Goal: Task Accomplishment & Management: Manage account settings

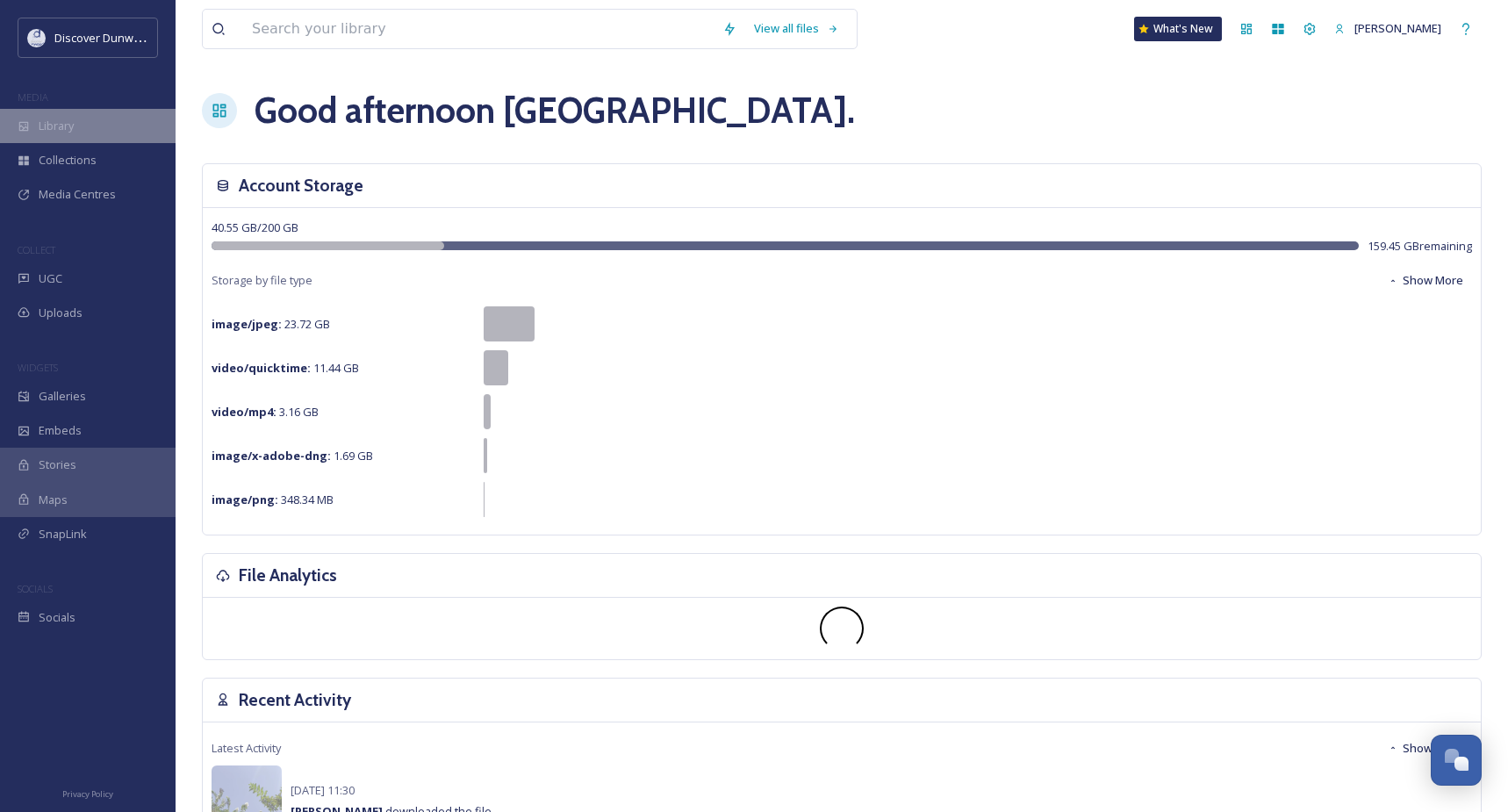
click at [55, 128] on span "Library" at bounding box center [56, 126] width 35 height 17
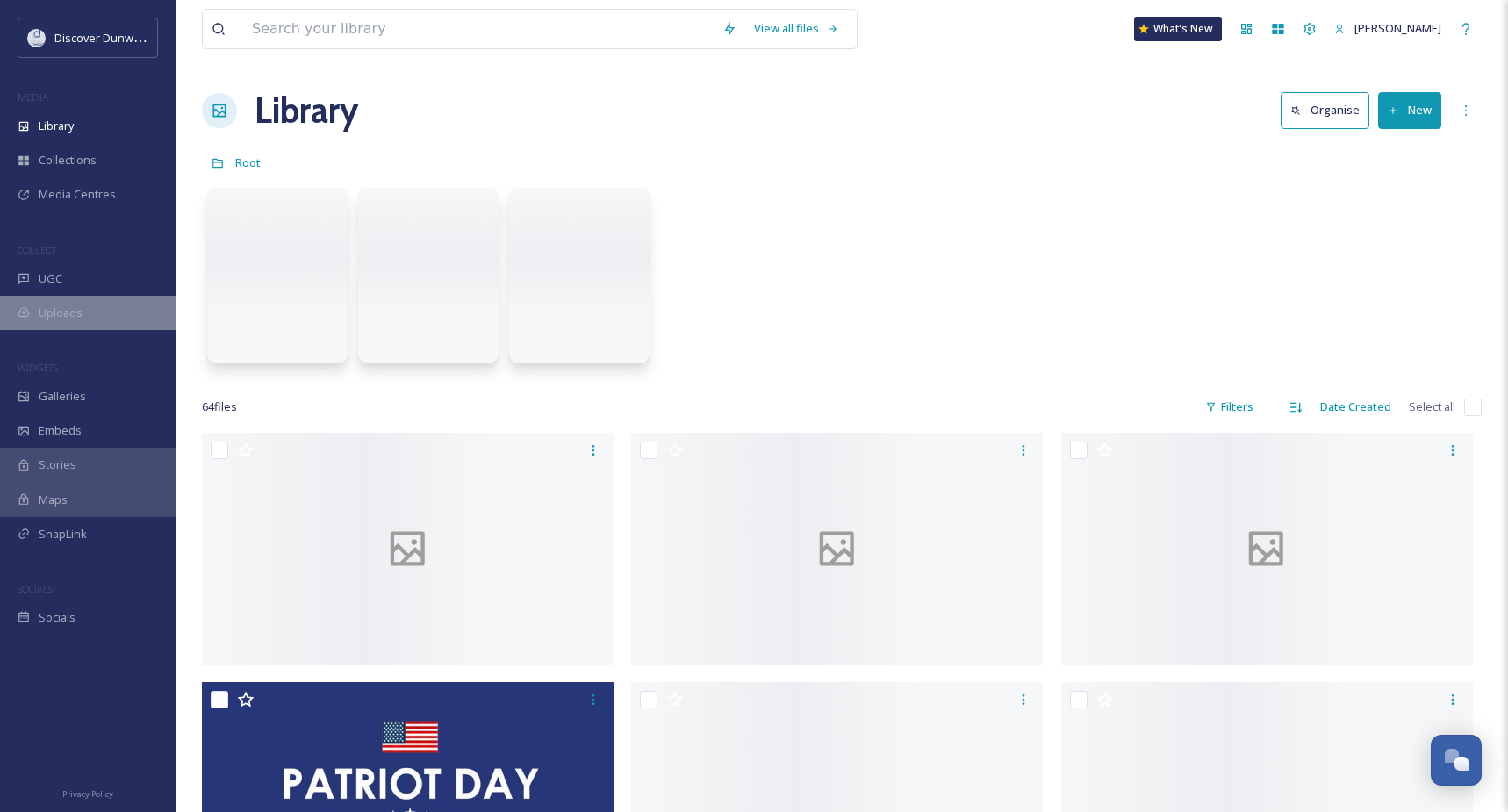
click at [77, 301] on div "Uploads" at bounding box center [88, 312] width 176 height 34
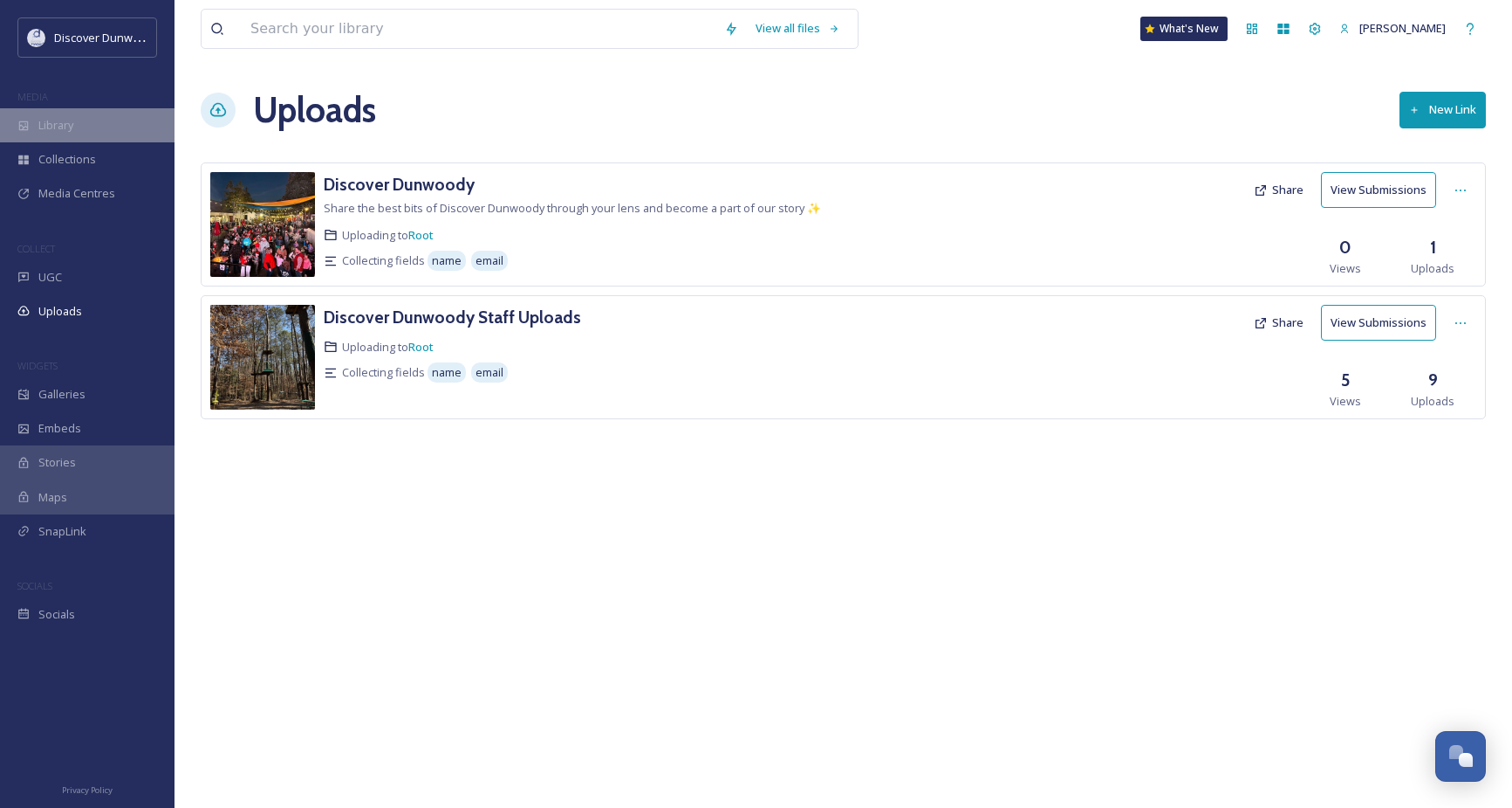
click at [64, 121] on span "Library" at bounding box center [56, 125] width 35 height 17
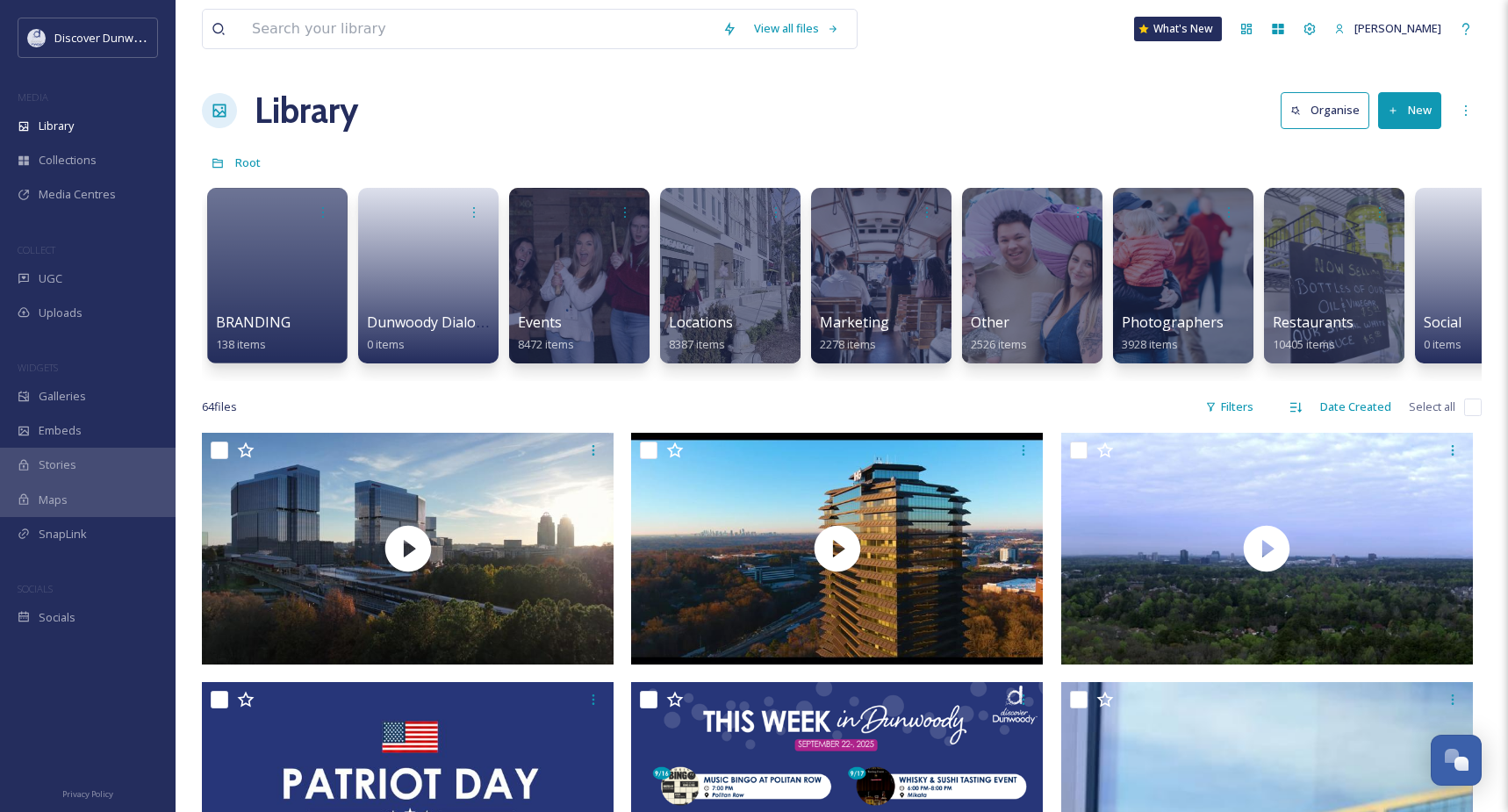
click at [1409, 99] on button "New" at bounding box center [1409, 110] width 63 height 36
click at [1380, 211] on span "Folder" at bounding box center [1389, 219] width 33 height 17
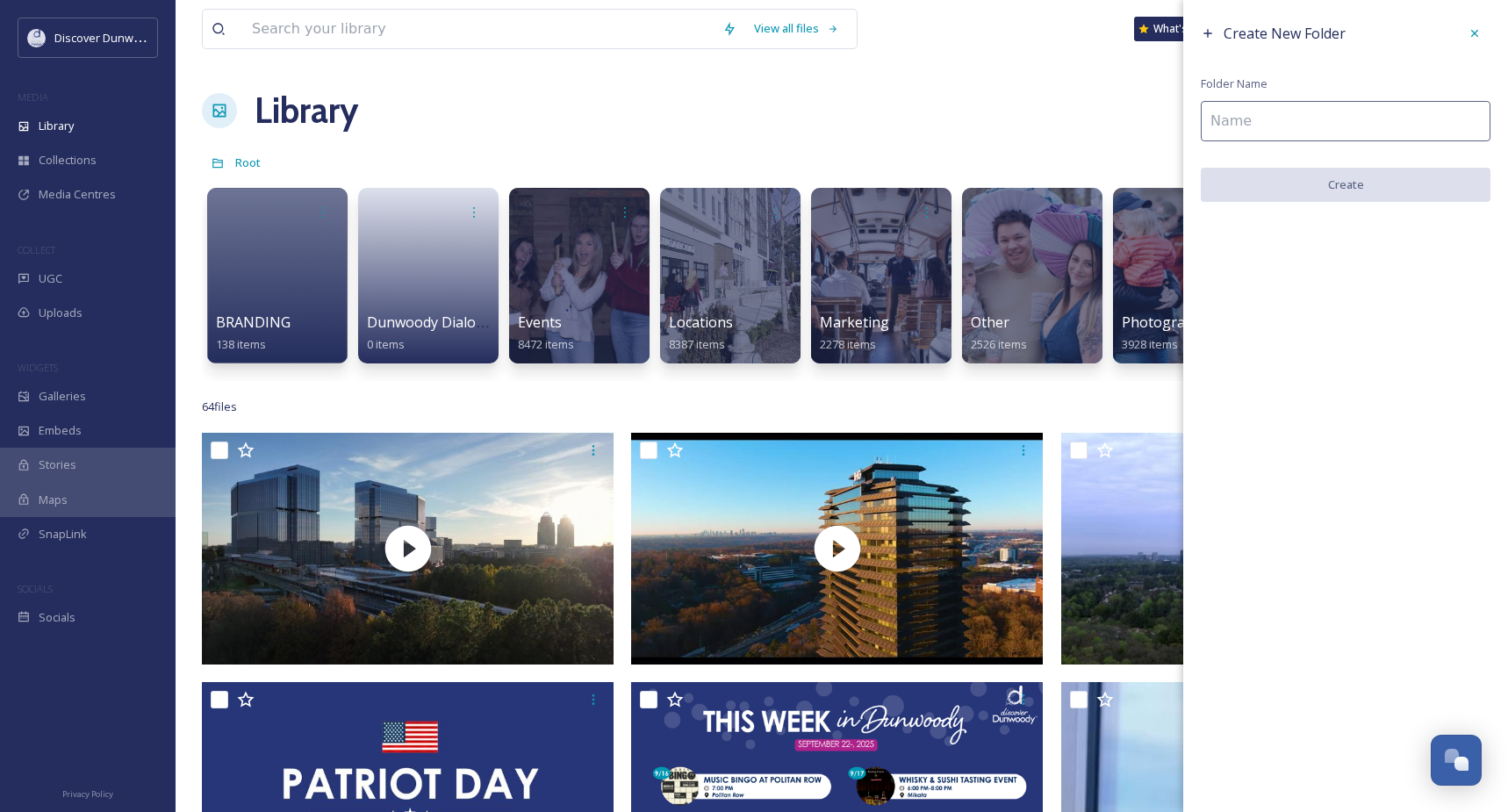
click at [1290, 120] on input at bounding box center [1345, 121] width 289 height 40
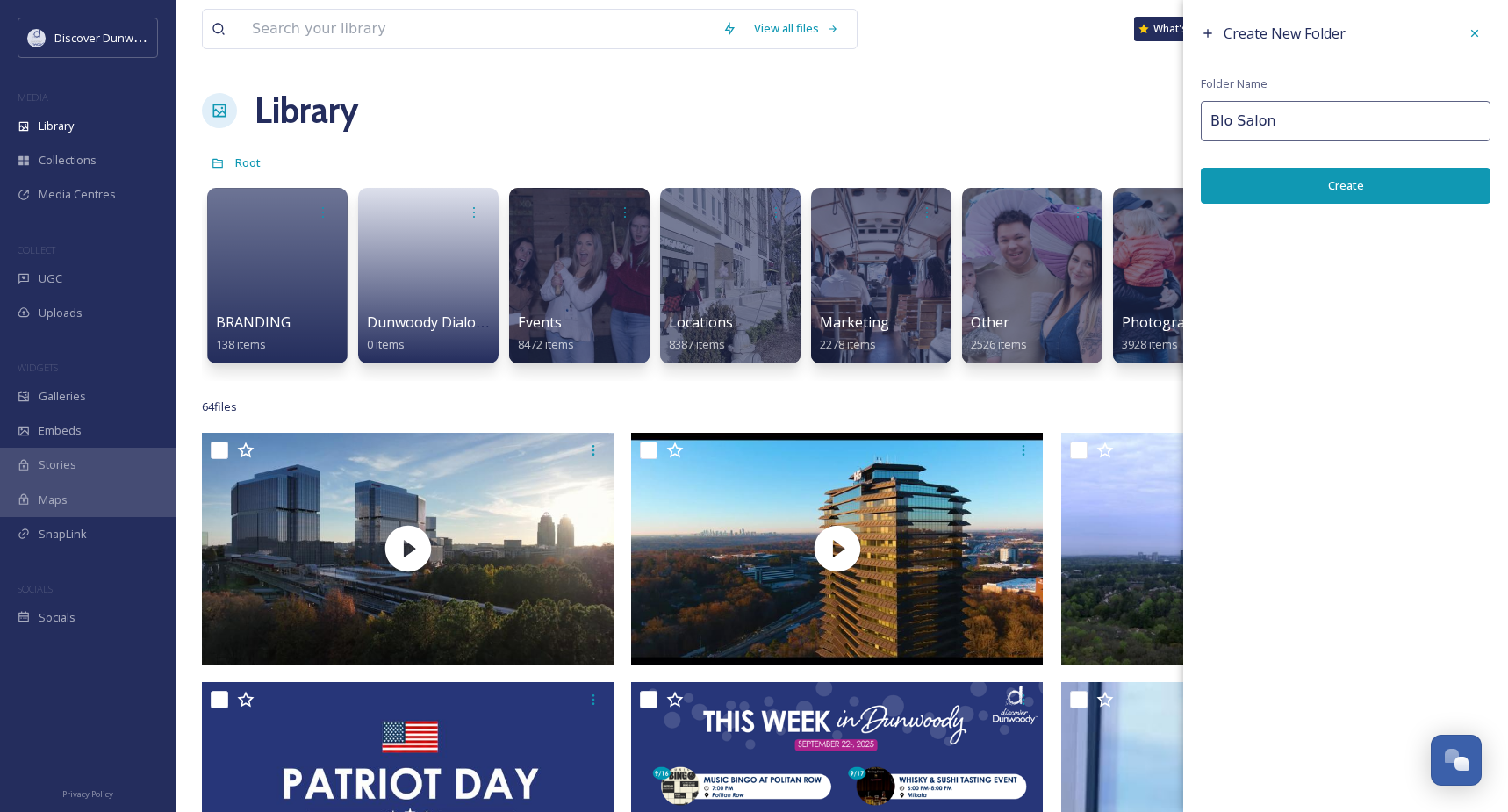
type input "Blo Salon"
click at [1348, 194] on button "Create" at bounding box center [1345, 186] width 289 height 36
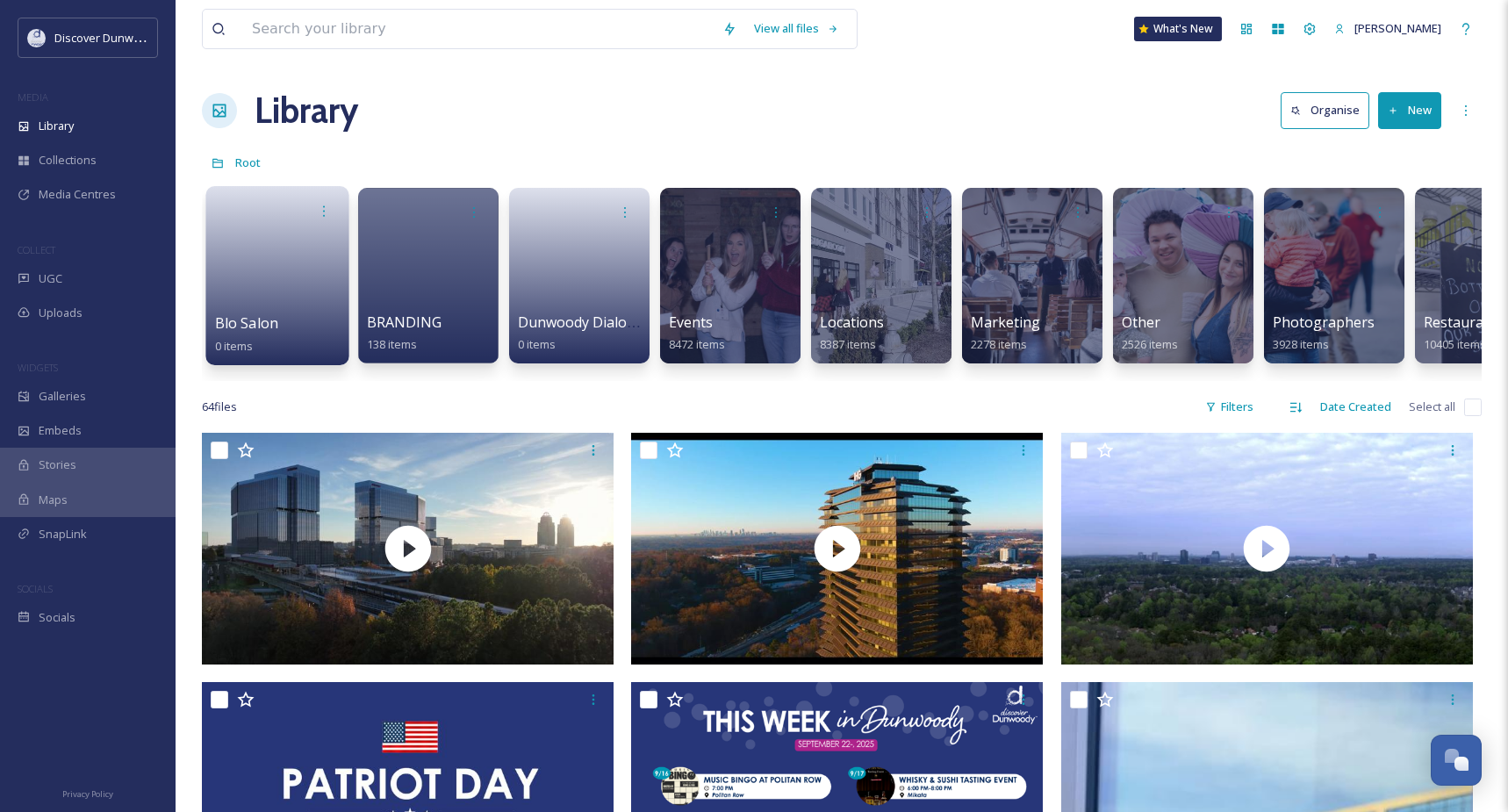
click at [250, 286] on link at bounding box center [278, 269] width 126 height 85
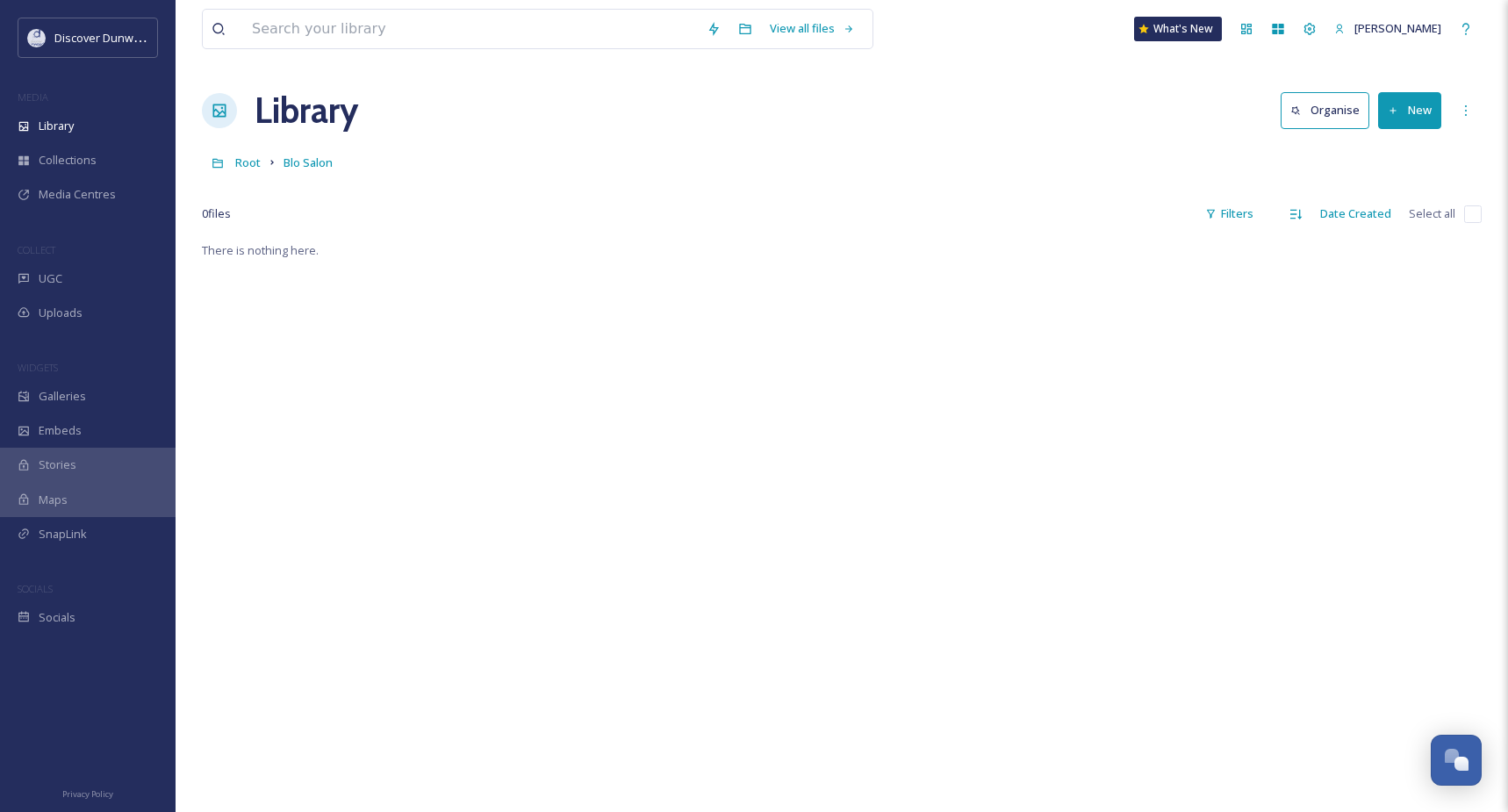
click at [1406, 112] on button "New" at bounding box center [1409, 110] width 63 height 36
click at [1388, 155] on span "File Upload" at bounding box center [1402, 151] width 58 height 17
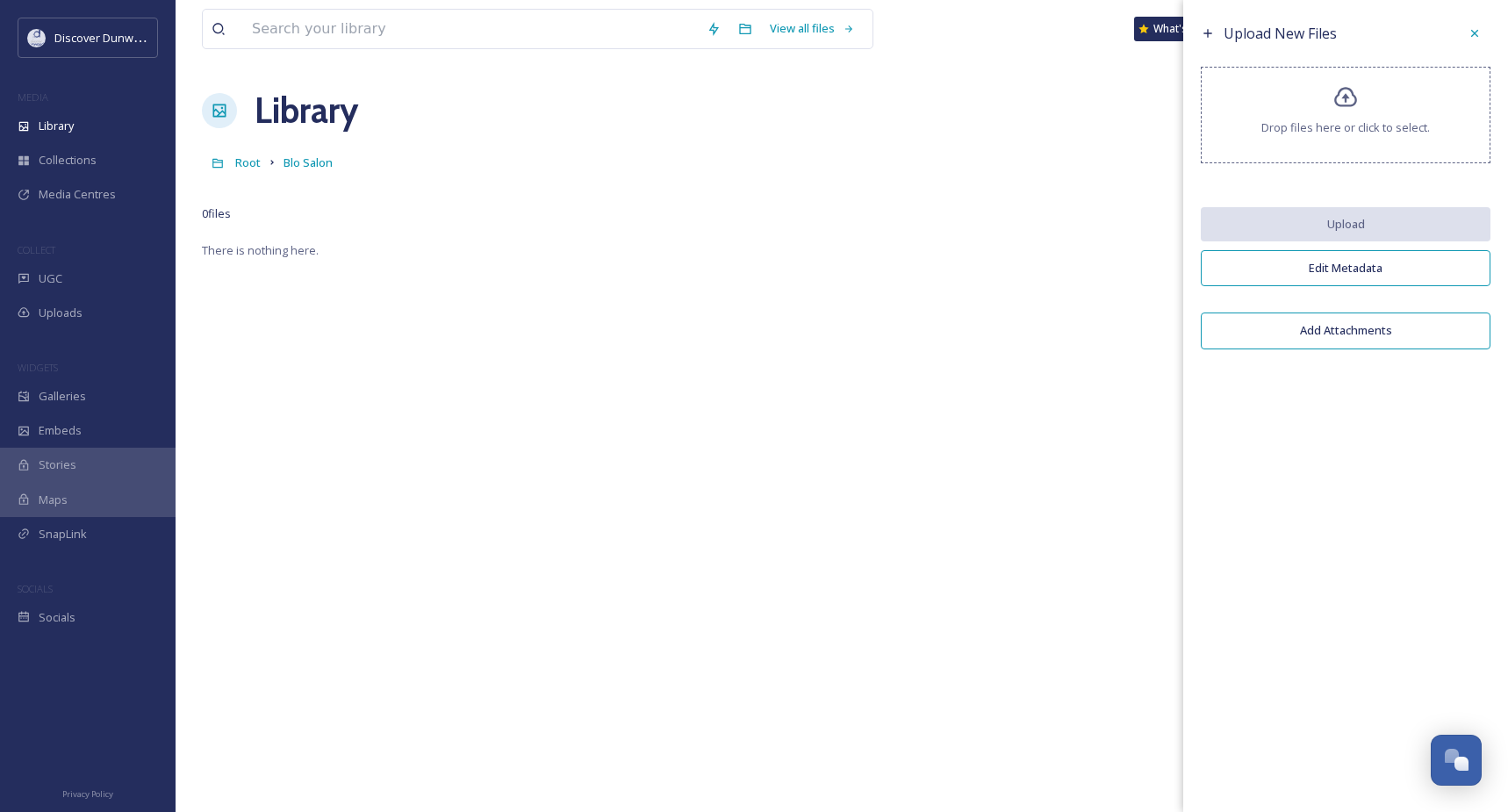
click at [1388, 155] on div "Drop files here or click to select." at bounding box center [1345, 115] width 289 height 97
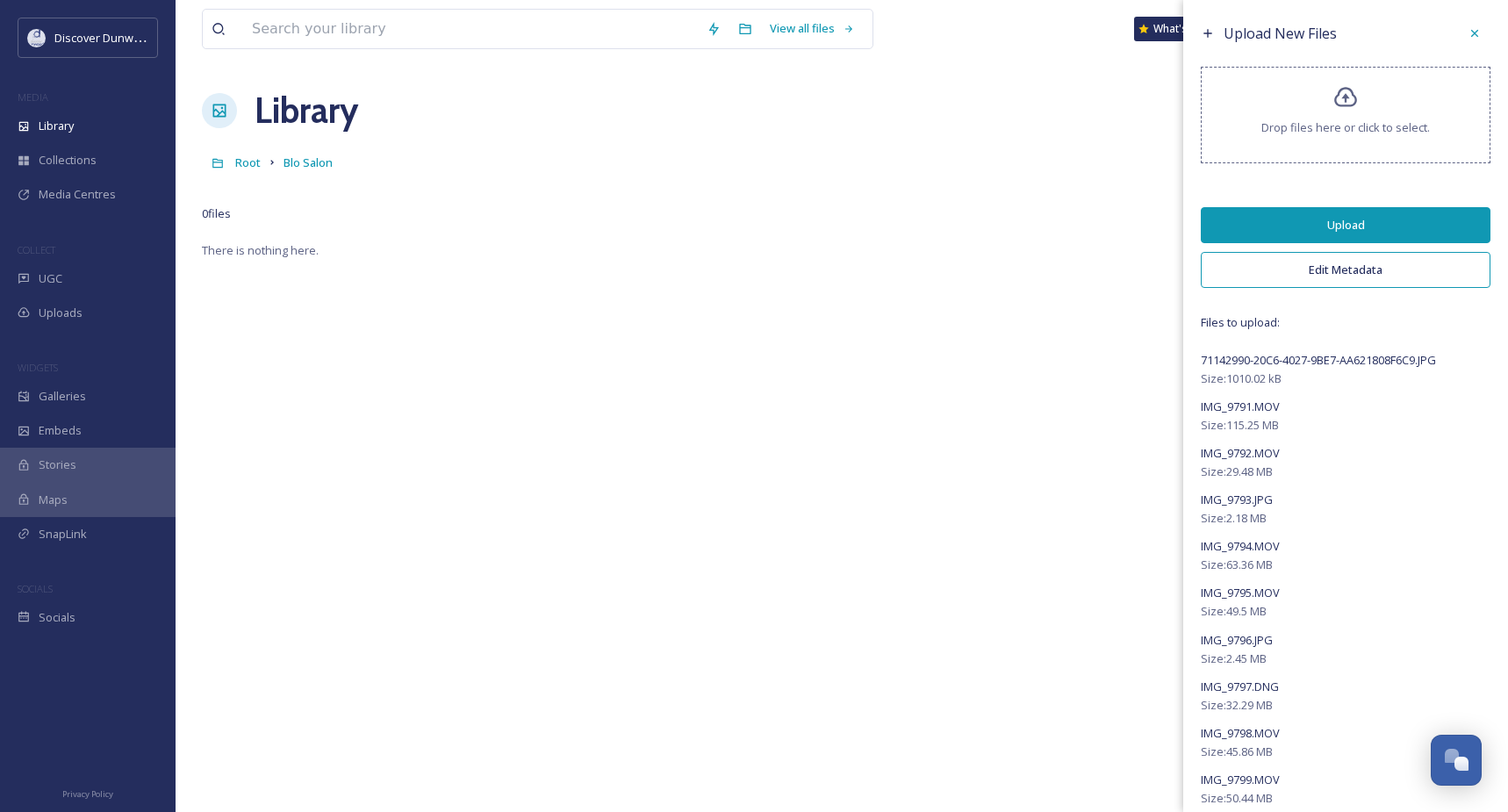
click at [1348, 273] on button "Edit Metadata" at bounding box center [1345, 269] width 289 height 36
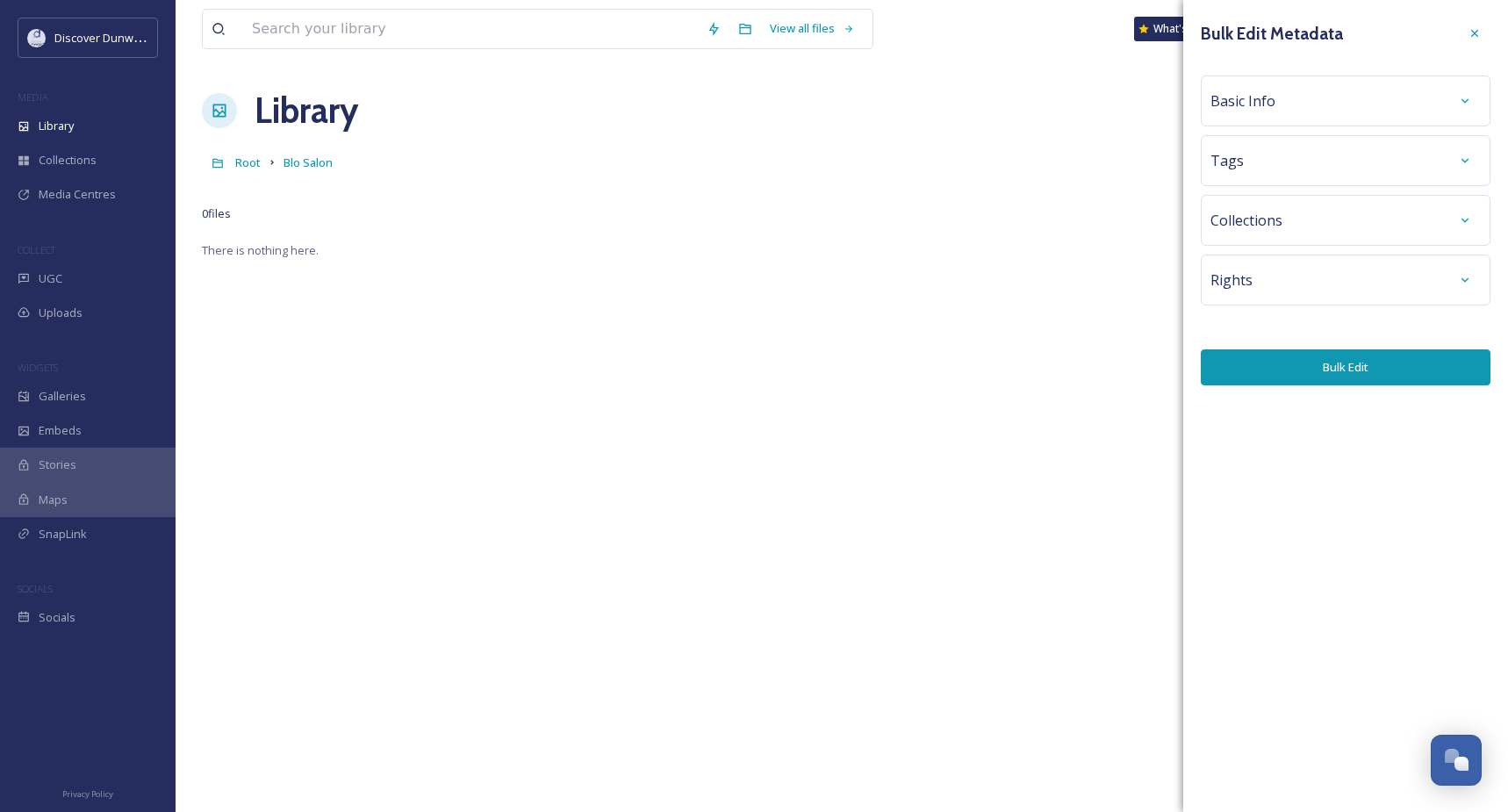
click at [1282, 104] on div "Basic Info" at bounding box center [1345, 101] width 270 height 32
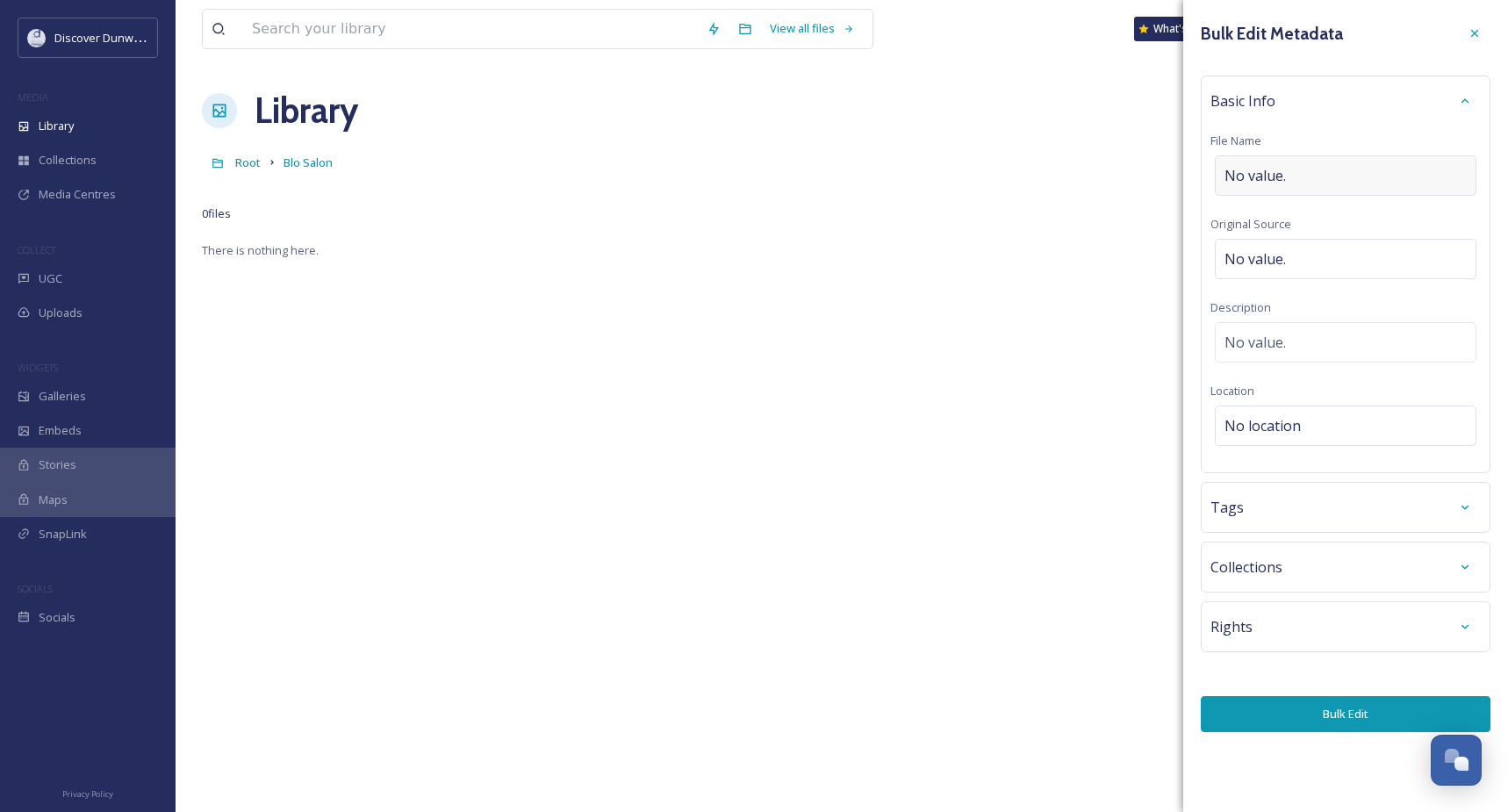
click at [1266, 186] on span "No value." at bounding box center [1256, 175] width 62 height 21
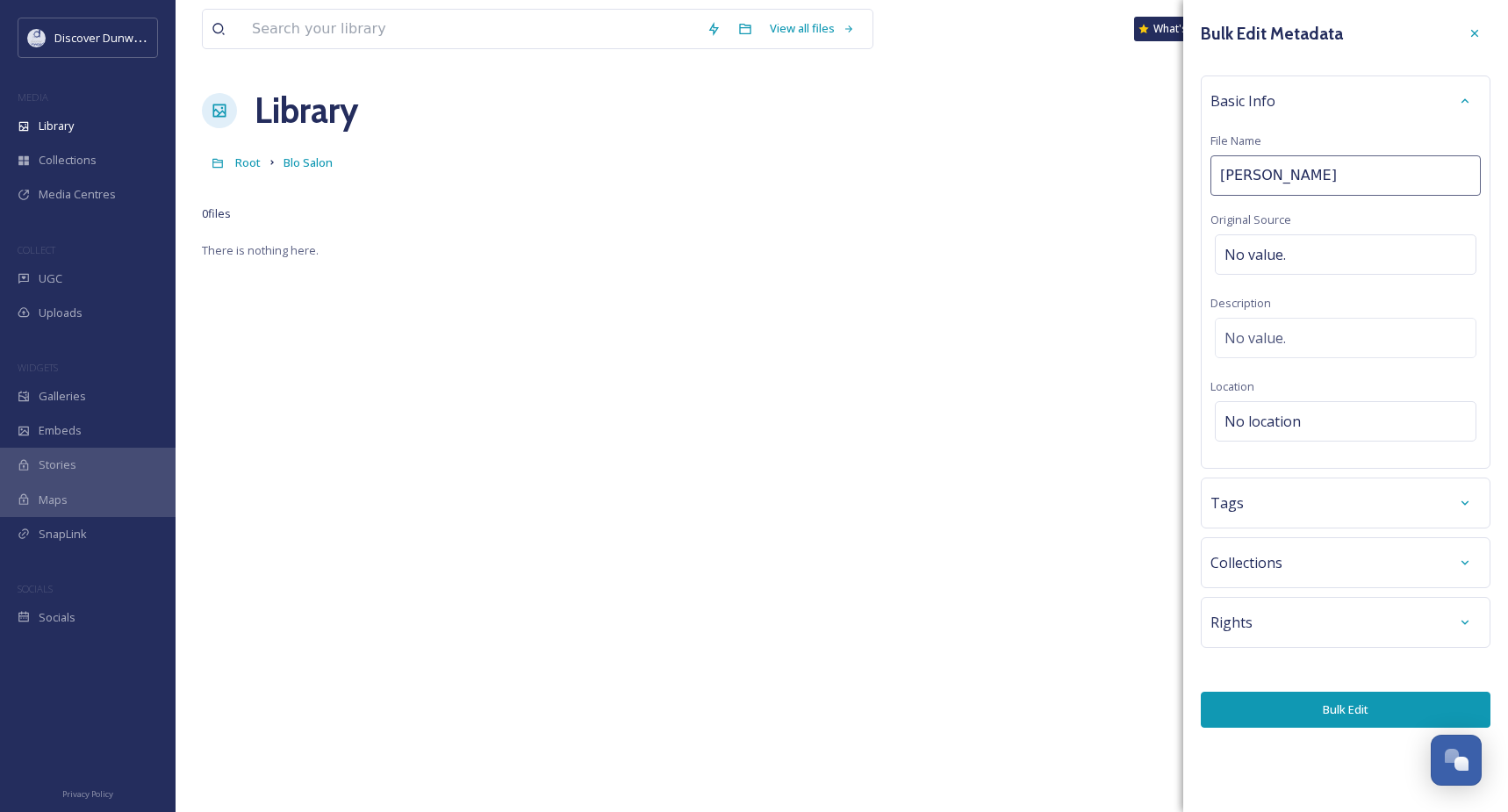
type input "Blo Salon"
click at [1264, 257] on span "No value." at bounding box center [1256, 254] width 62 height 21
click at [1317, 424] on div "No location" at bounding box center [1345, 421] width 261 height 40
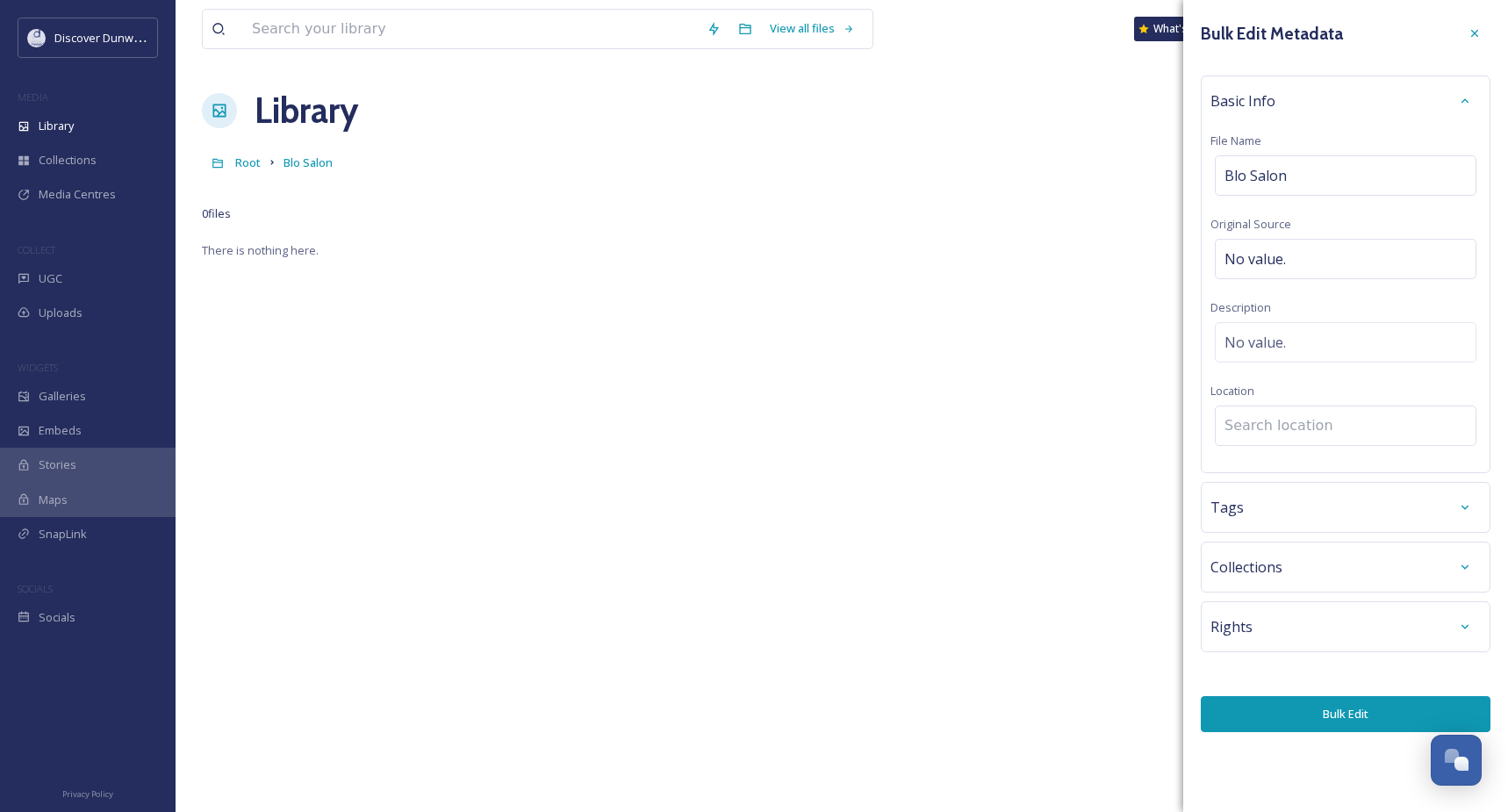
click at [1317, 424] on input at bounding box center [1345, 425] width 259 height 39
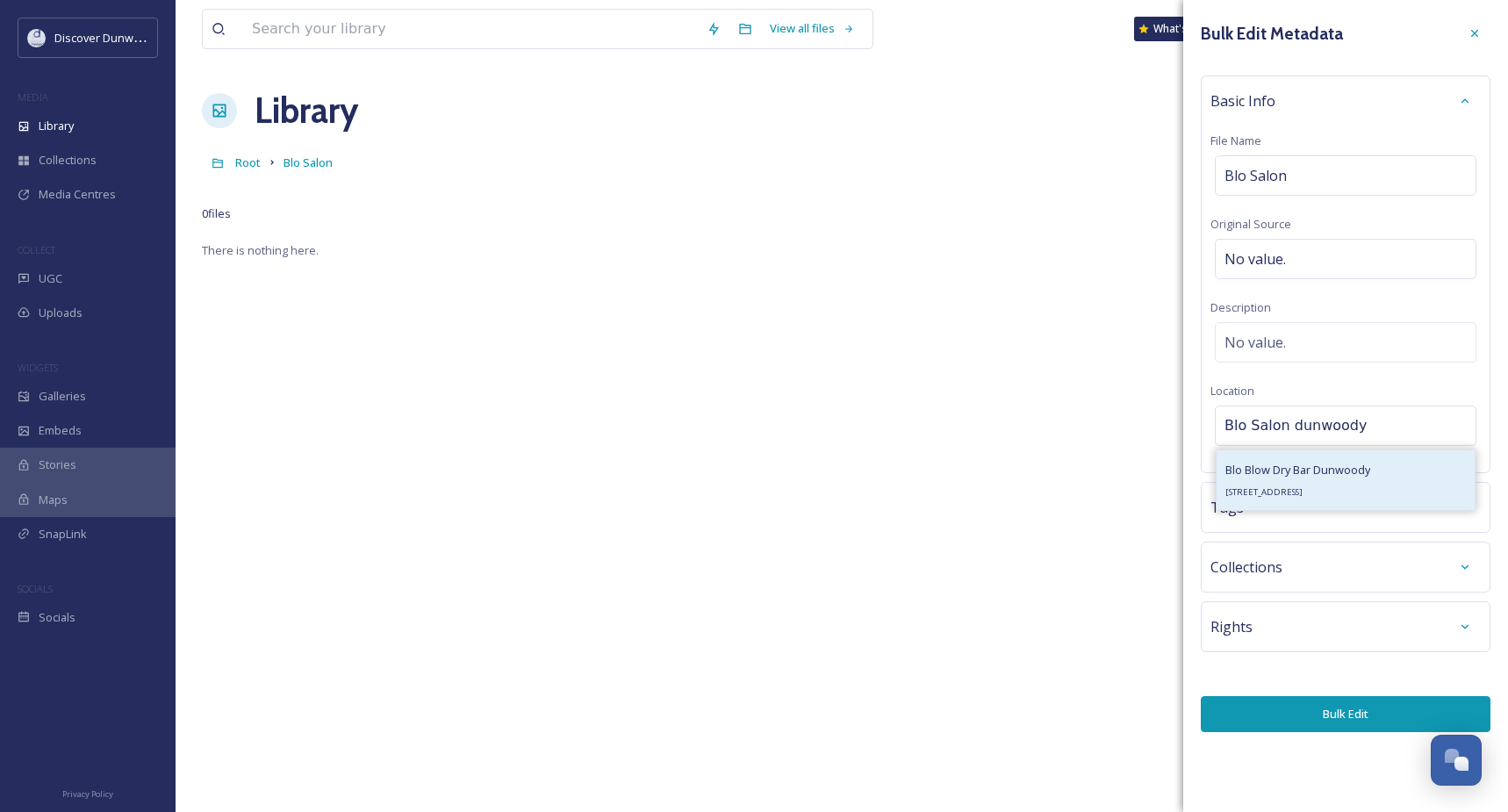
type input "Blo Salon dunwoody"
click at [1330, 485] on div "Blo Blow Dry Bar Dunwoody [STREET_ADDRESS]" at bounding box center [1297, 480] width 145 height 42
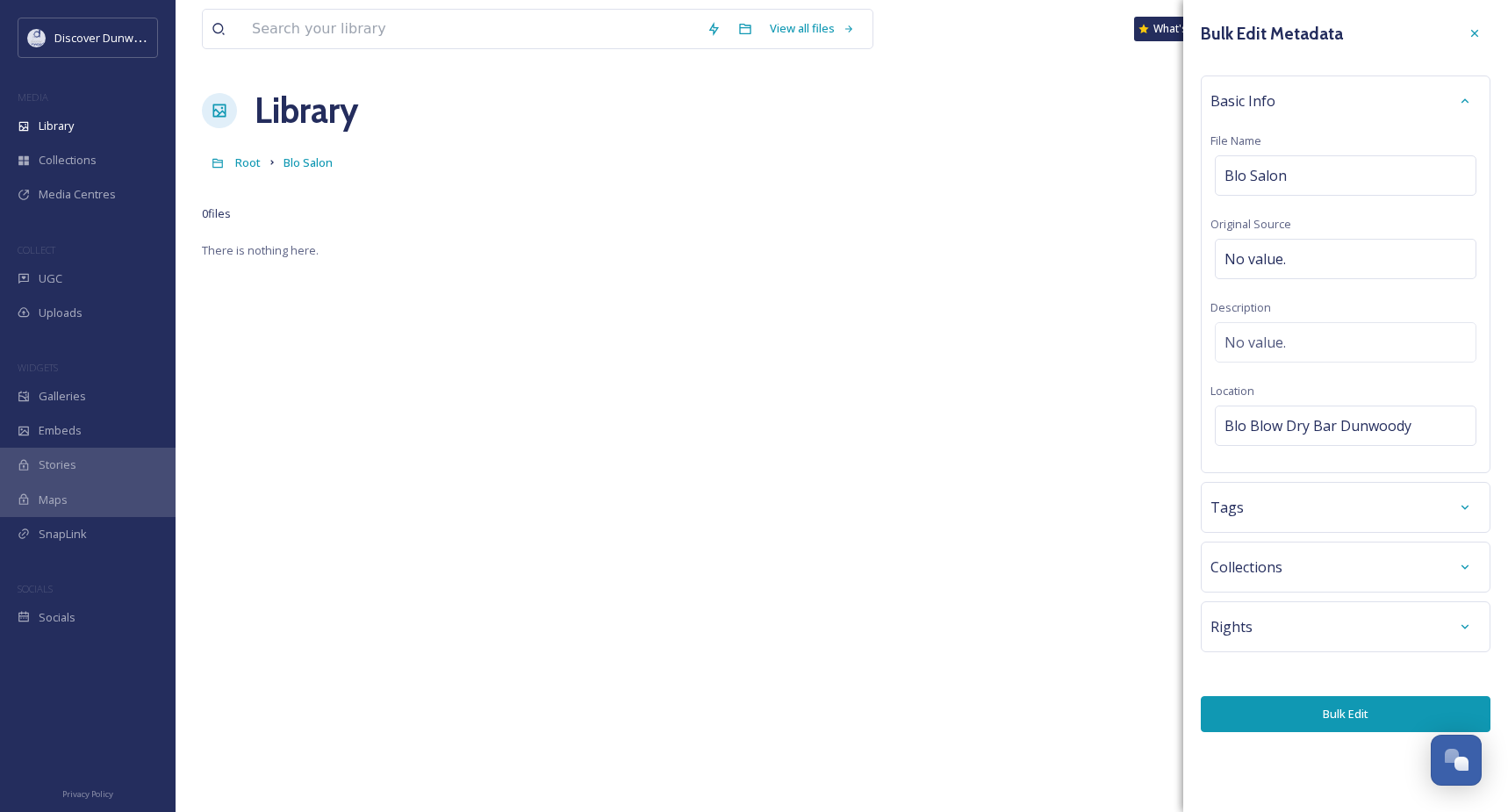
click at [1330, 524] on div "Tags" at bounding box center [1345, 507] width 289 height 51
click at [1408, 505] on div "Tags" at bounding box center [1345, 508] width 270 height 32
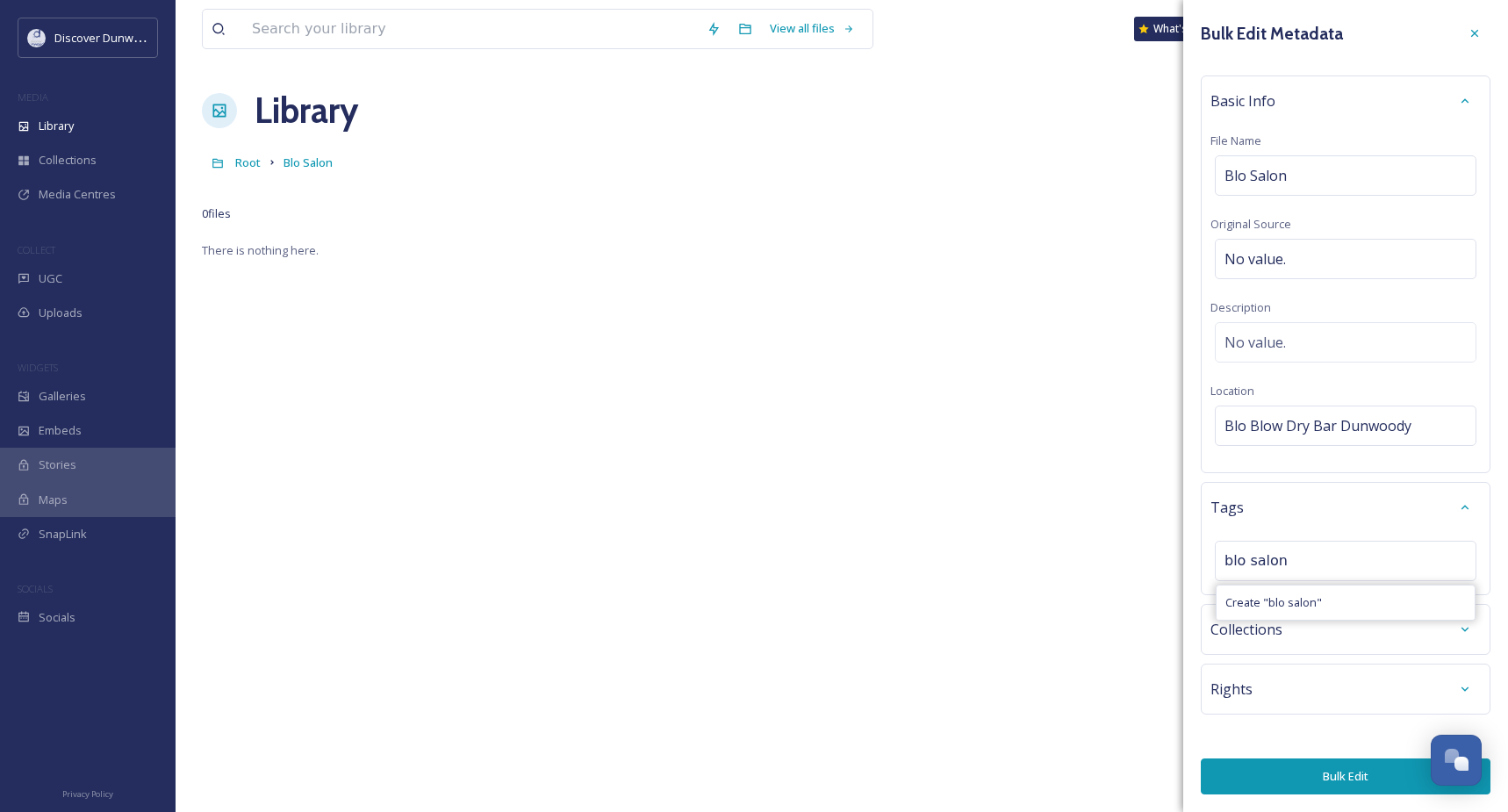
type input "blo salon"
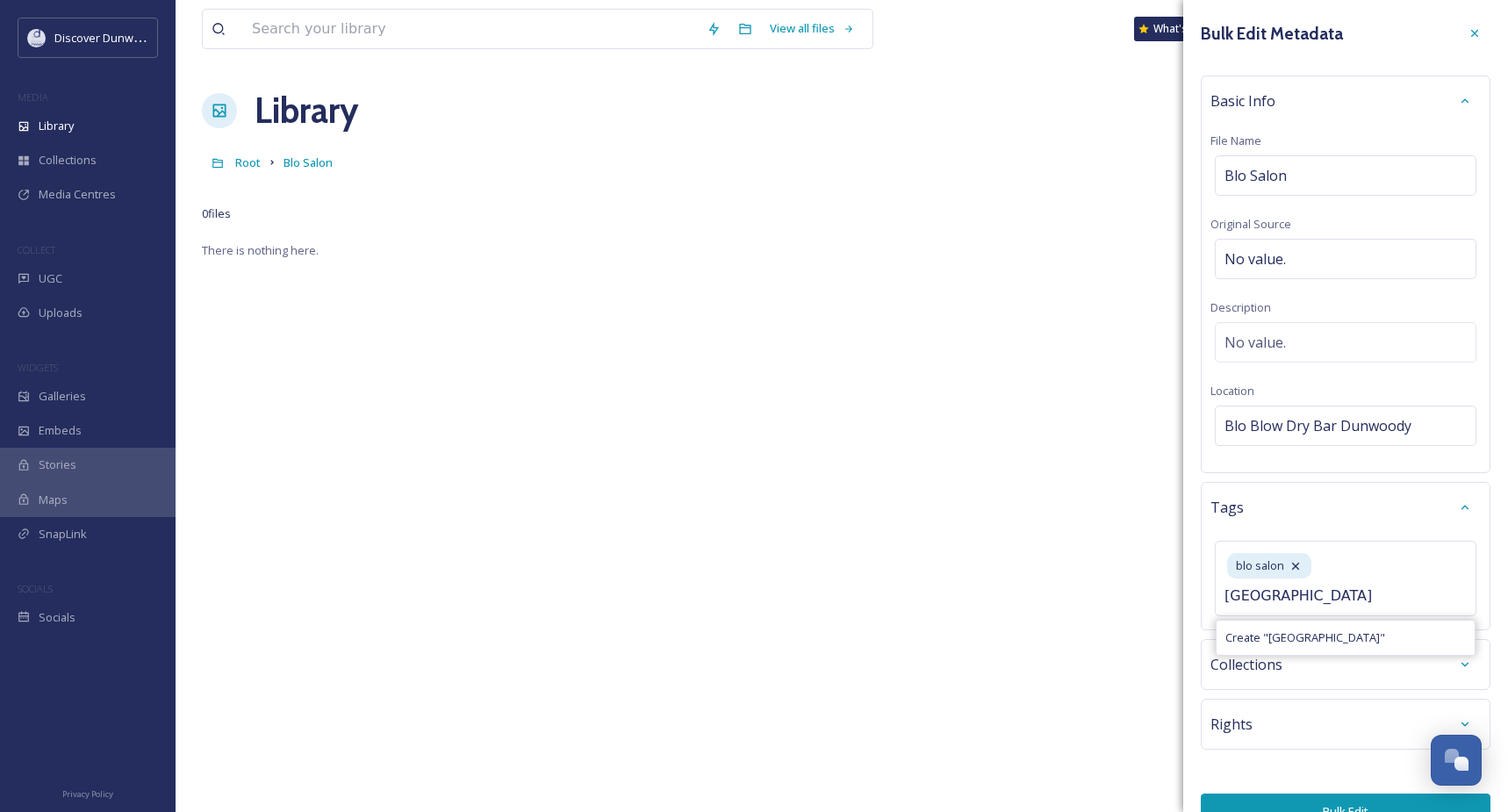
type input "[GEOGRAPHIC_DATA]"
click at [1330, 670] on div "Bulk Edit Metadata Basic Info File Name Blo Salon Original Source No value. Des…" at bounding box center [1345, 423] width 324 height 847
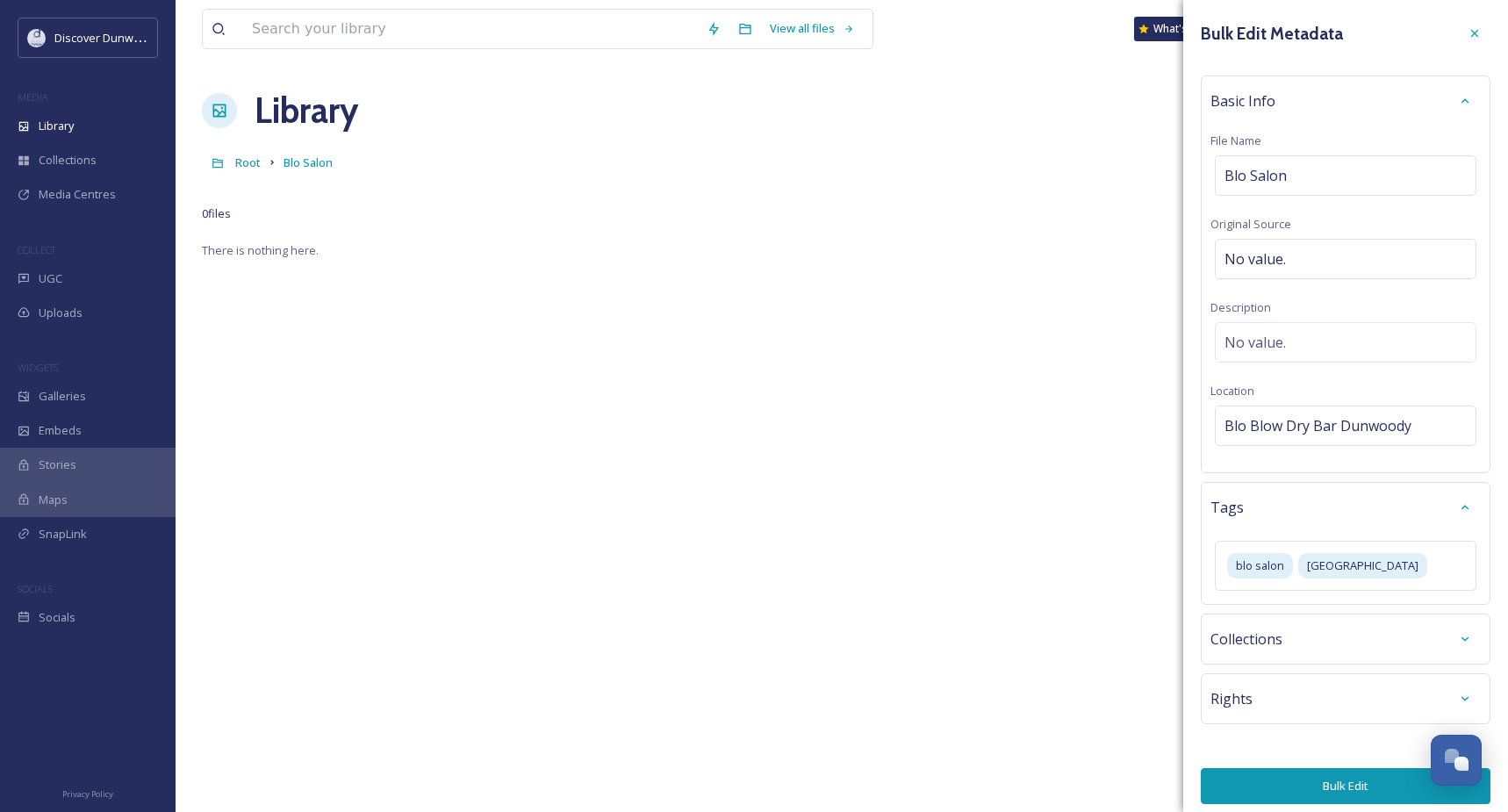
click at [1332, 644] on div "Collections" at bounding box center [1345, 639] width 270 height 32
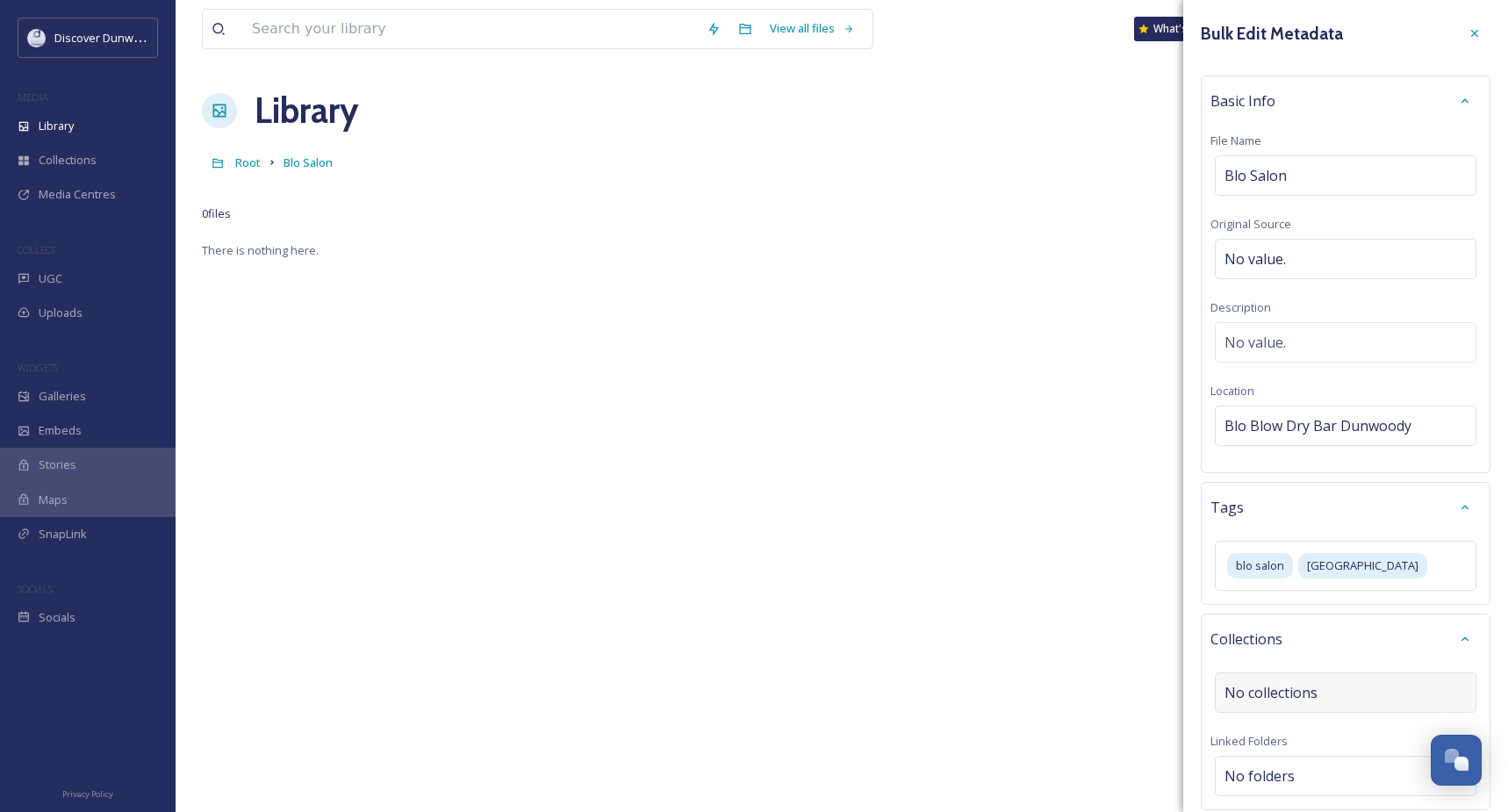
click at [1283, 685] on span "No collections" at bounding box center [1270, 691] width 93 height 21
click at [1283, 685] on input at bounding box center [1312, 692] width 194 height 39
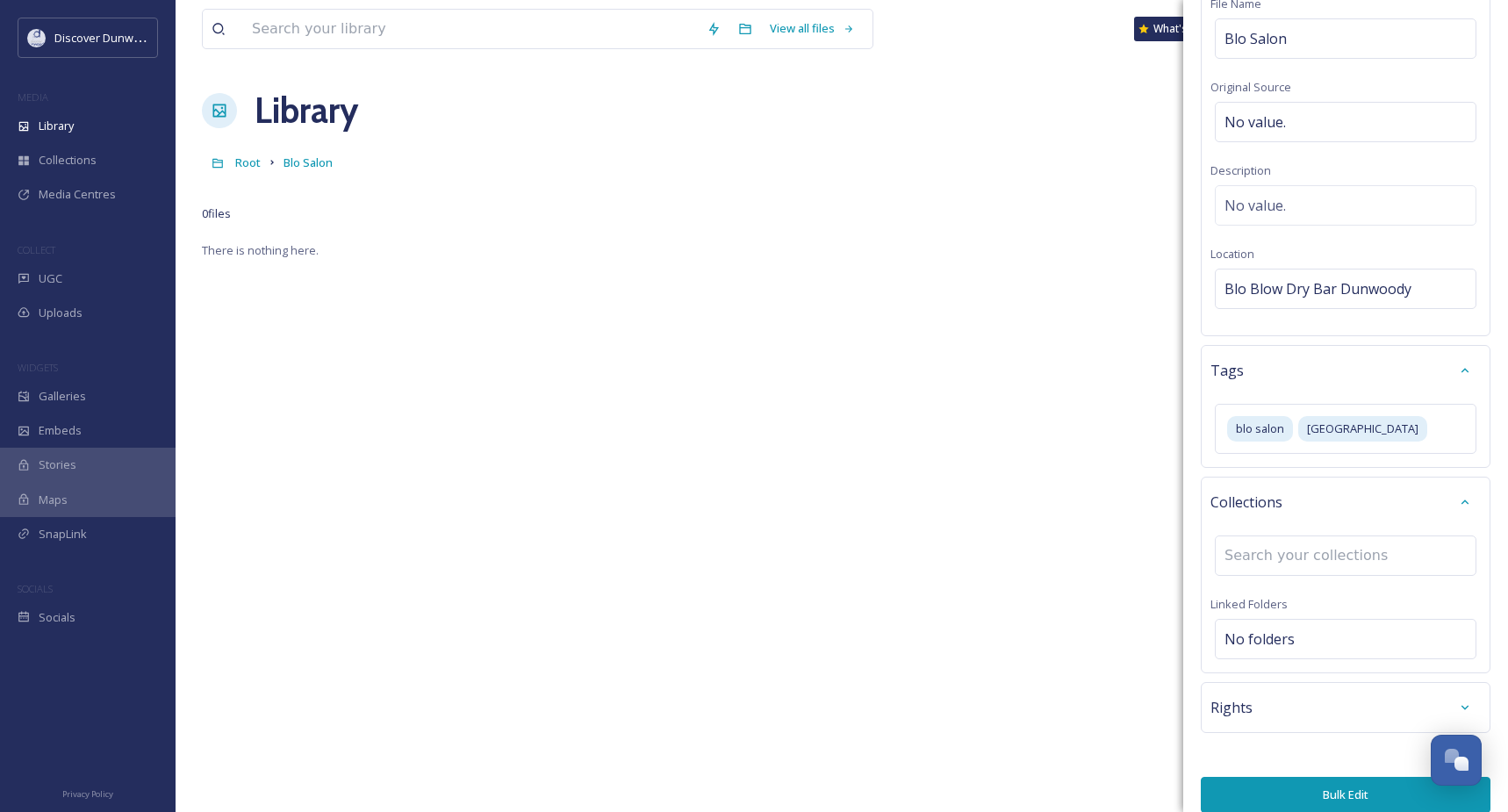
scroll to position [156, 0]
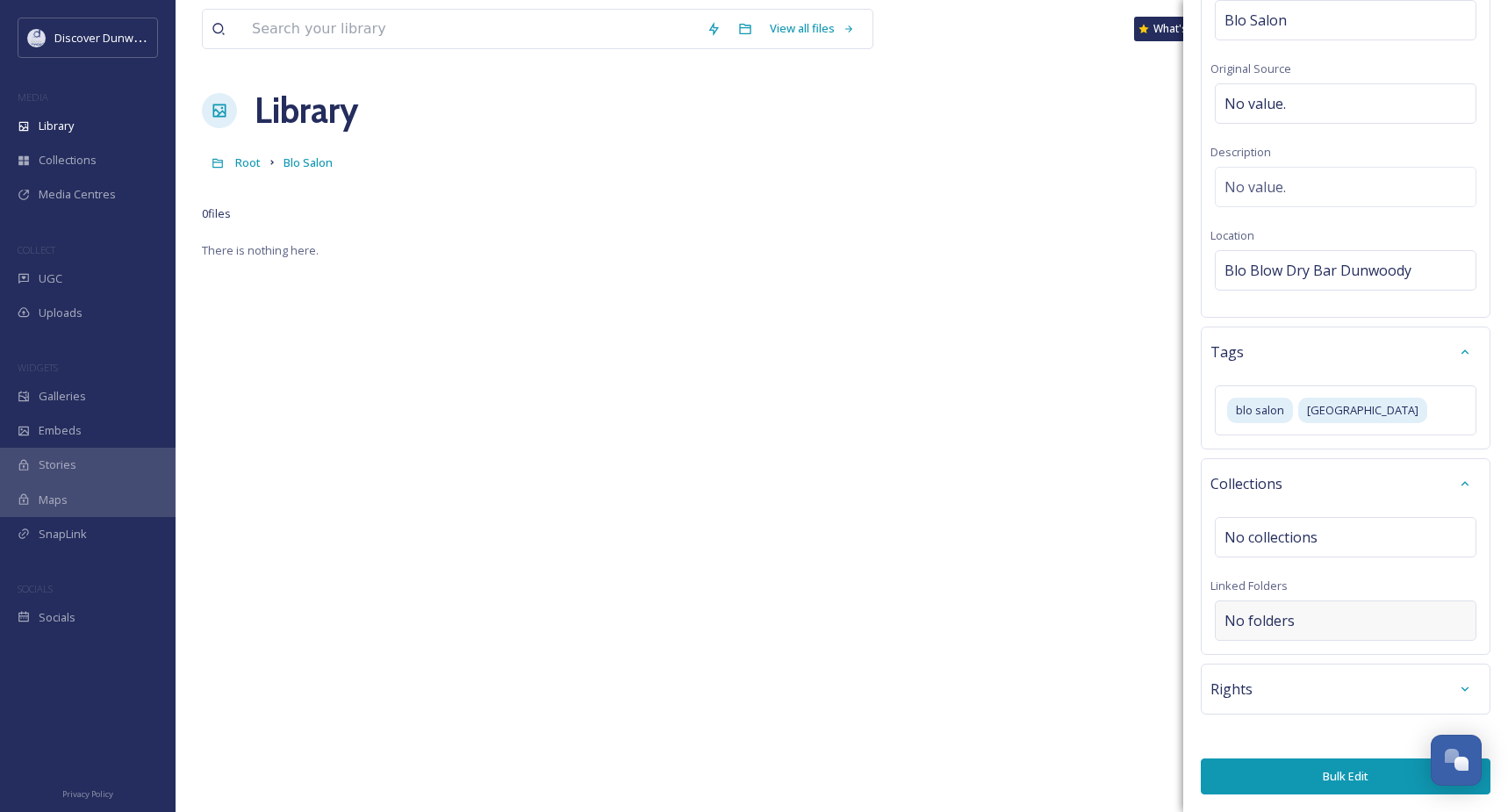
click at [1302, 609] on div "No folders" at bounding box center [1345, 620] width 261 height 40
click at [1302, 609] on input at bounding box center [1349, 620] width 268 height 39
type input "sa"
click at [1360, 485] on div "Collections No collections Linked Folders No folders" at bounding box center [1345, 556] width 289 height 197
click at [1299, 685] on div "Rights" at bounding box center [1345, 689] width 270 height 32
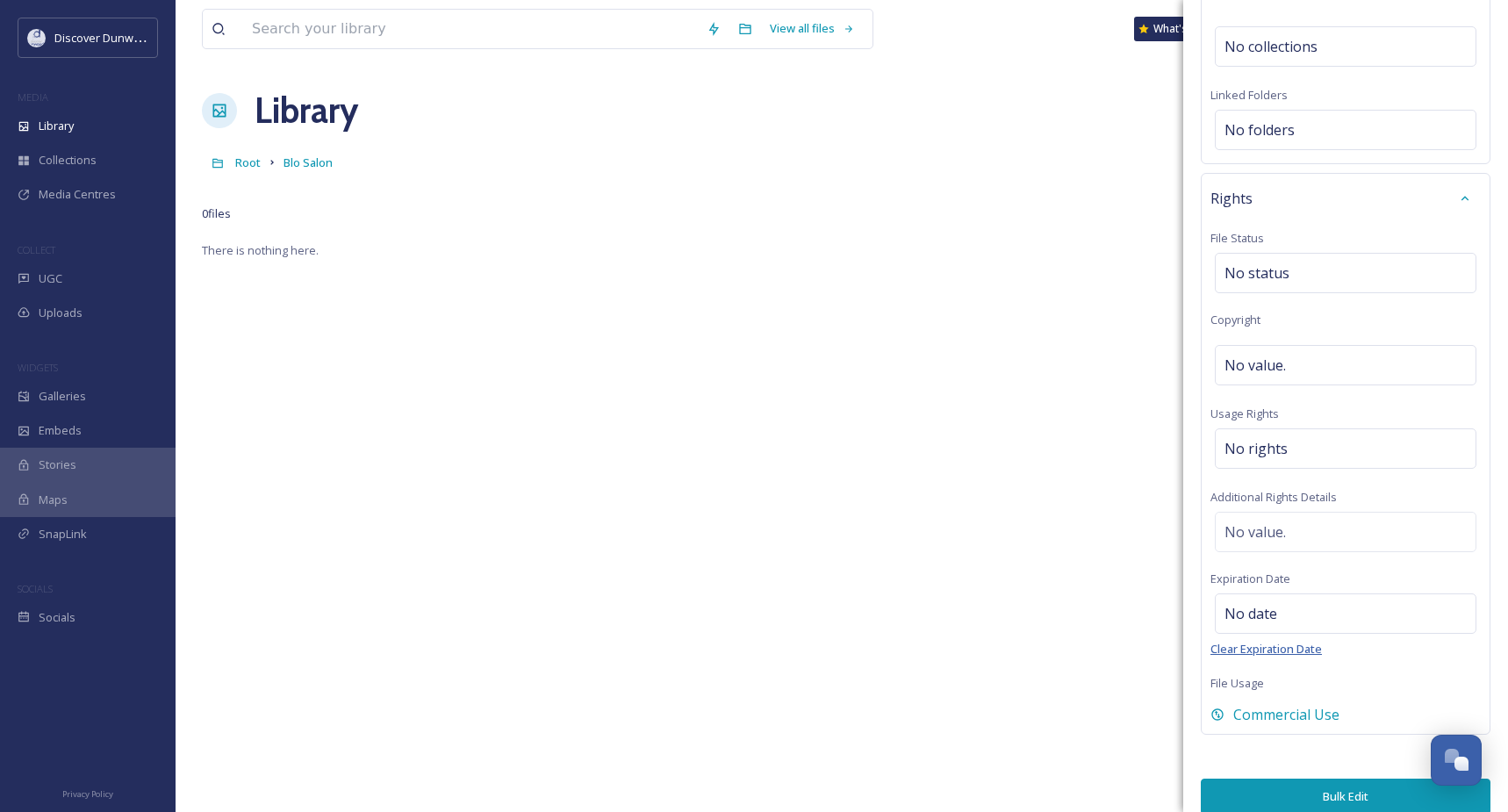
scroll to position [666, 0]
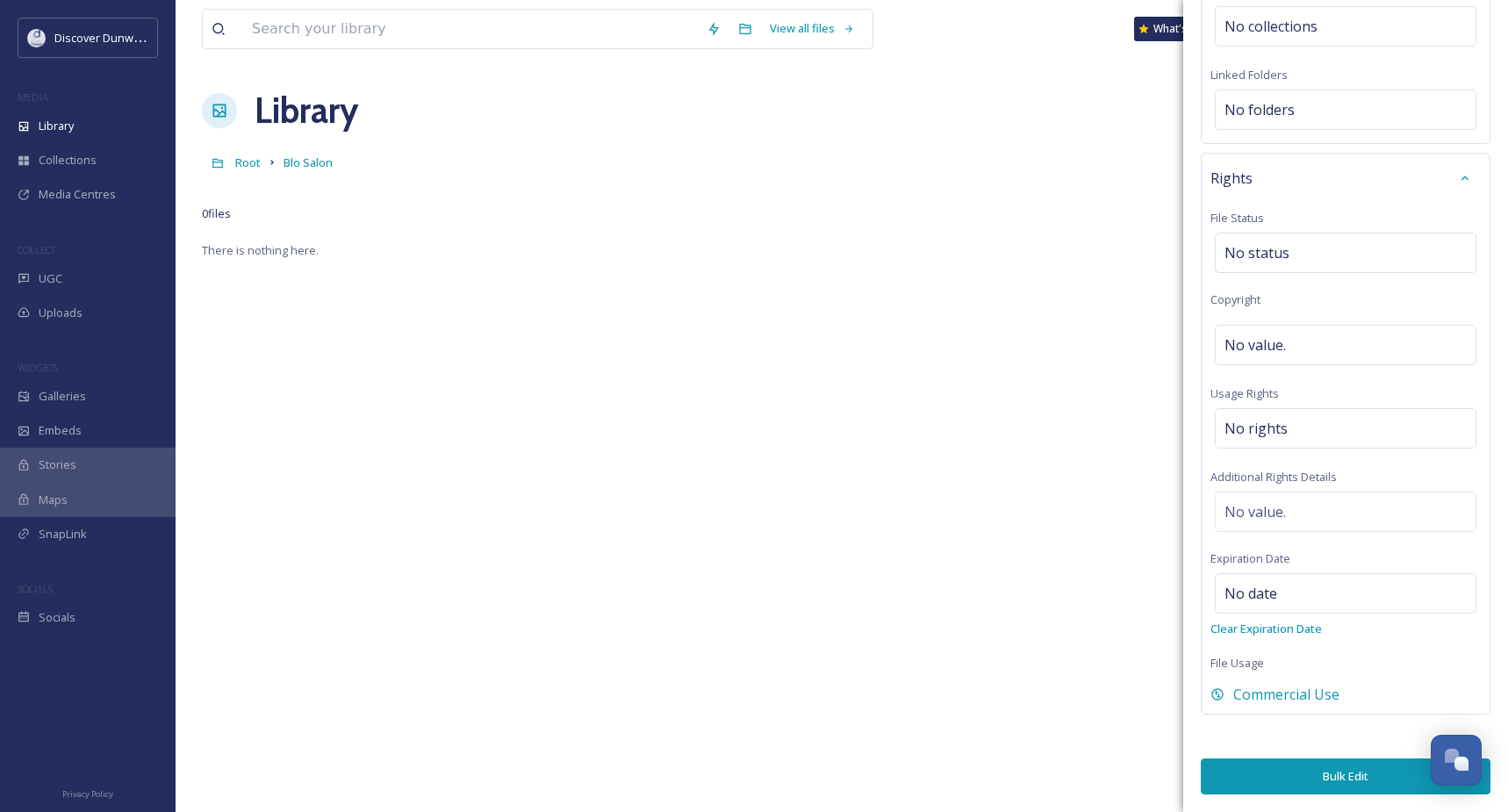
click at [1298, 765] on button "Bulk Edit" at bounding box center [1345, 776] width 289 height 36
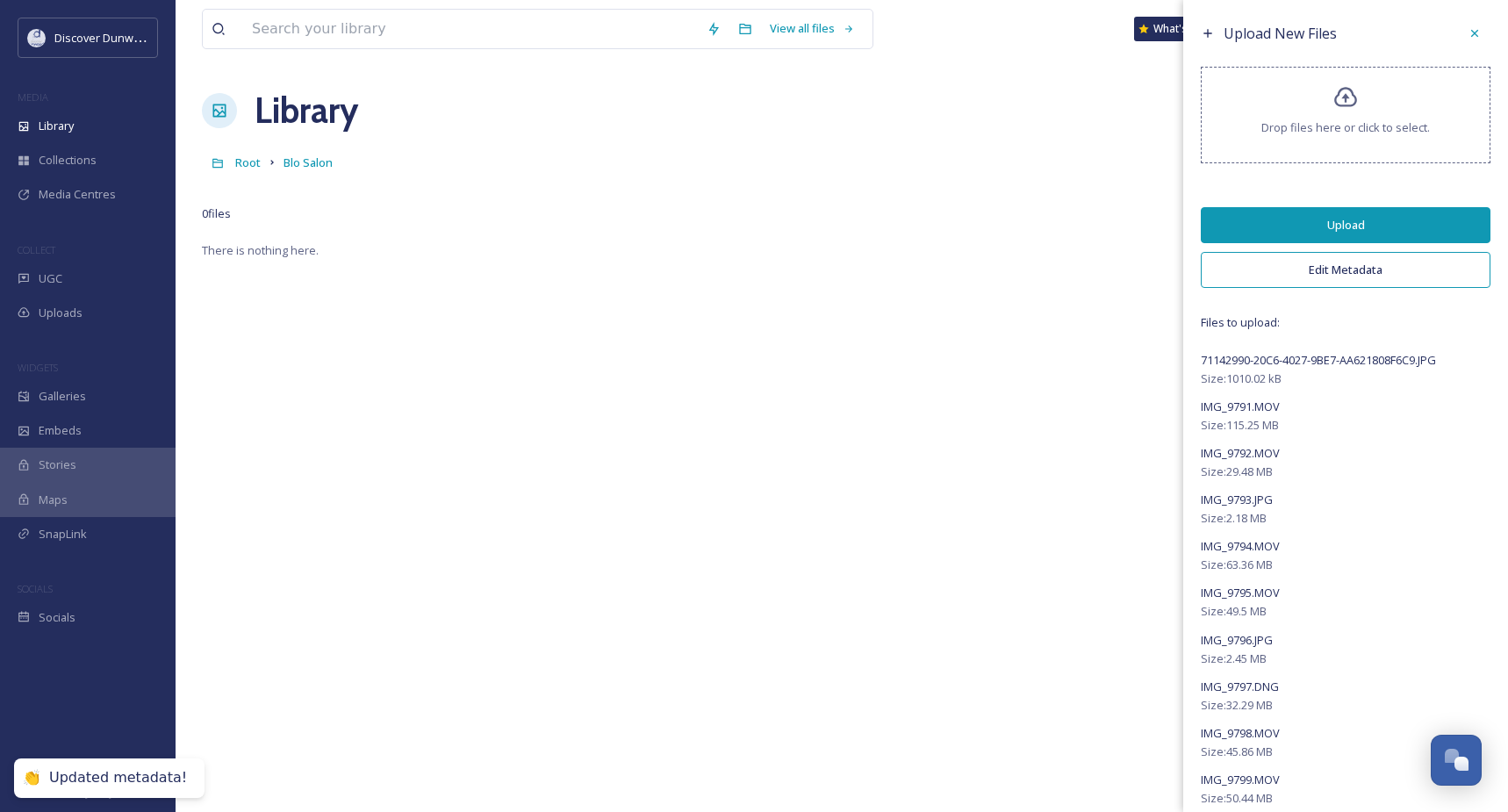
click at [1346, 225] on button "Upload" at bounding box center [1345, 225] width 289 height 36
